Goal: Transaction & Acquisition: Purchase product/service

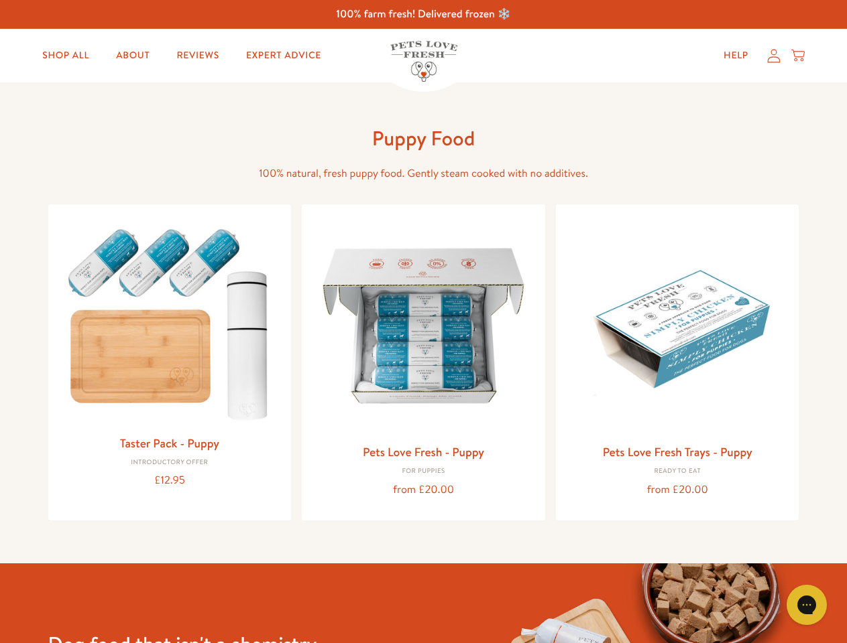
click at [806, 605] on icon "Gorgias live chat" at bounding box center [806, 605] width 13 height 13
